Goal: Transaction & Acquisition: Purchase product/service

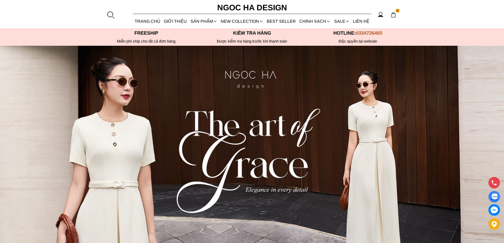
click at [230, 120] on img at bounding box center [252, 172] width 504 height 252
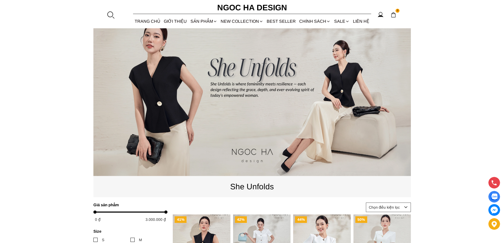
scroll to position [132, 0]
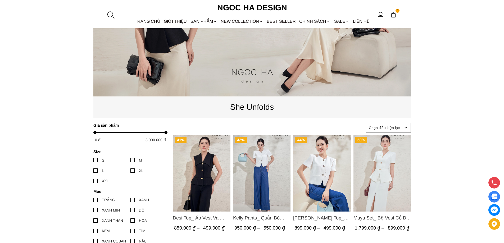
click at [201, 154] on img "Product image - Desi Top_ Áo Vest Vai Chờm Đính Cúc Dáng Lửng Màu Đen A1077" at bounding box center [202, 173] width 58 height 77
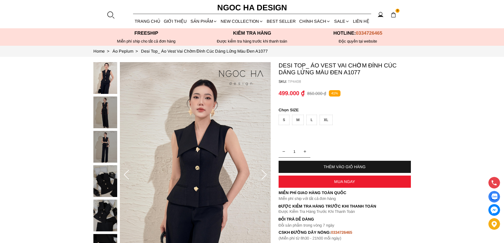
click at [282, 122] on div "S" at bounding box center [284, 120] width 11 height 10
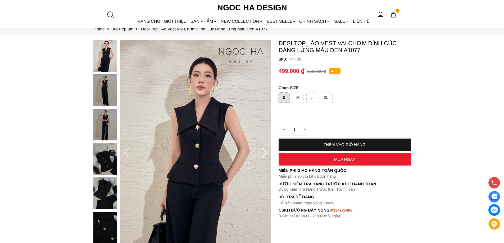
scroll to position [53, 0]
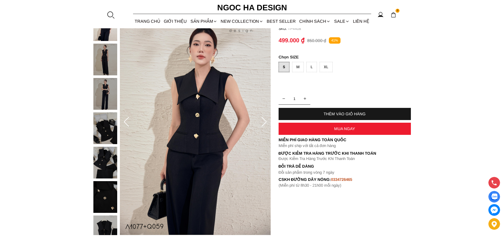
click at [341, 128] on div "MUA NGAY" at bounding box center [345, 129] width 132 height 4
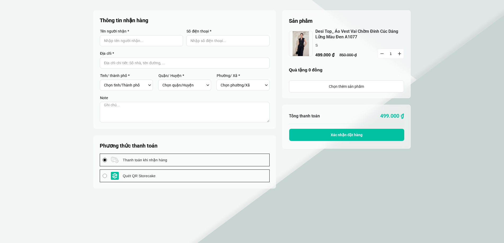
click at [133, 177] on span "Quét QR Storecake" at bounding box center [139, 176] width 33 height 6
click at [107, 177] on input "Quét QR Storecake" at bounding box center [105, 176] width 4 height 4
radio input "true"
click at [140, 37] on input "Input Nhập tên người nhận..." at bounding box center [141, 40] width 83 height 11
type input "D"
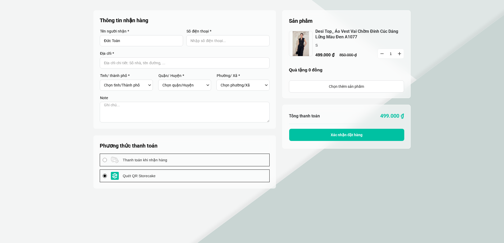
type input "Đức Toàn"
click at [226, 42] on input "Input Nhập số điện thoại..." at bounding box center [227, 40] width 83 height 11
type input "0961002329"
click at [177, 63] on input "Input address with auto completion" at bounding box center [185, 62] width 170 height 11
type input "Hà Nội"
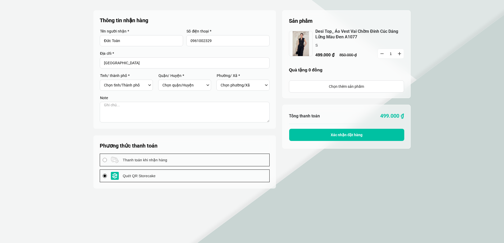
click at [121, 83] on select "Chọn tỉnh/Thành phố Hà Nội Hồ Chí Minh An Giang Bà Rịa-Vũng Tàu Bạc Liêu Bắc Gi…" at bounding box center [125, 85] width 43 height 9
select select "101"
click at [104, 81] on select "Chọn tỉnh/Thành phố Hà Nội Hồ Chí Minh An Giang Bà Rịa-Vũng Tàu Bạc Liêu Bắc Gi…" at bounding box center [125, 85] width 43 height 9
click at [173, 83] on select "Chọn quận/Huyện Huyện Ba Vì Huyện Chương Mỹ Huyện Đan Phượng Huyện Đông Anh Huy…" at bounding box center [184, 85] width 43 height 9
select select "10125"
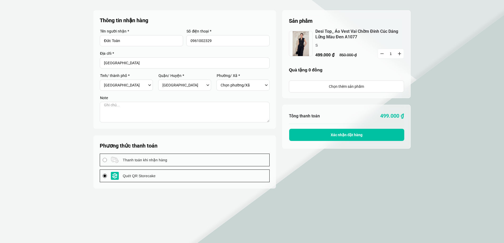
click at [163, 81] on select "Chọn quận/Huyện Huyện Ba Vì Huyện Chương Mỹ Huyện Đan Phượng Huyện Đông Anh Huy…" at bounding box center [184, 85] width 43 height 9
click at [228, 84] on select "Chọn phường/Xã Phường Biên Giang Phường Dương Nội Phường Đồng Mai Phường Hà Cầu…" at bounding box center [242, 85] width 43 height 9
select select "1012525"
click at [221, 81] on select "Chọn phường/Xã Phường Biên Giang Phường Dương Nội Phường Đồng Mai Phường Hà Cầu…" at bounding box center [242, 85] width 43 height 9
click at [324, 132] on button "Xác nhận đặt hàng" at bounding box center [346, 135] width 115 height 12
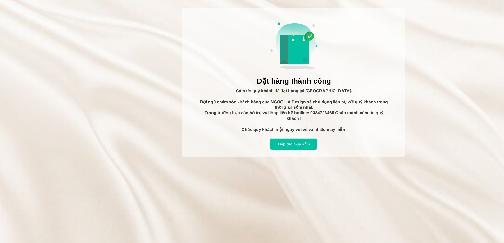
click at [310, 142] on div "Tiếp tục mua sắm" at bounding box center [293, 144] width 47 height 6
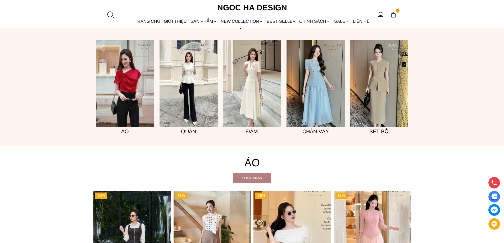
scroll to position [422, 0]
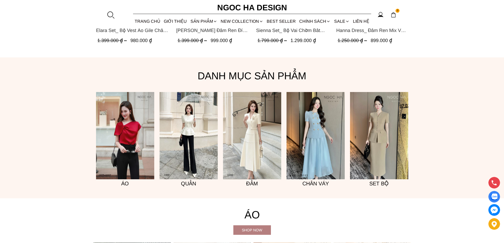
click at [379, 15] on circle at bounding box center [380, 13] width 3 height 3
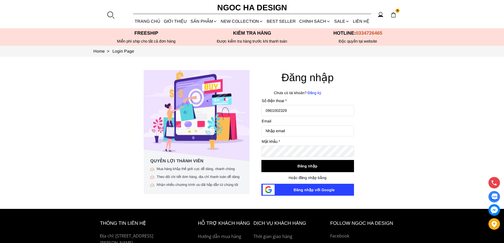
click at [391, 13] on img at bounding box center [394, 15] width 6 height 6
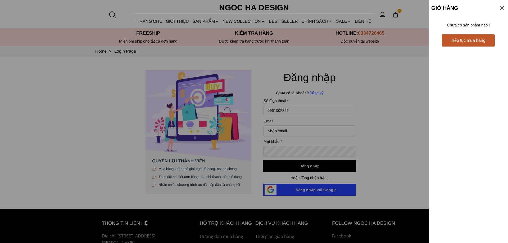
click at [502, 7] on div at bounding box center [501, 7] width 7 height 7
click at [504, 9] on div at bounding box center [501, 7] width 7 height 7
click at [502, 8] on div at bounding box center [501, 7] width 7 height 7
click at [418, 14] on div at bounding box center [254, 121] width 508 height 243
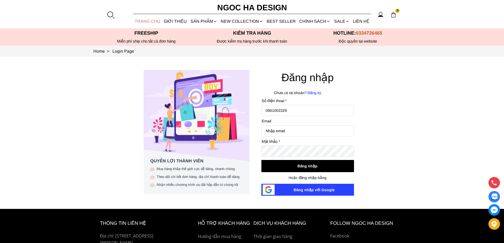
click at [148, 21] on link "TRANG CHỦ" at bounding box center [147, 21] width 29 height 14
